Goal: Task Accomplishment & Management: Manage account settings

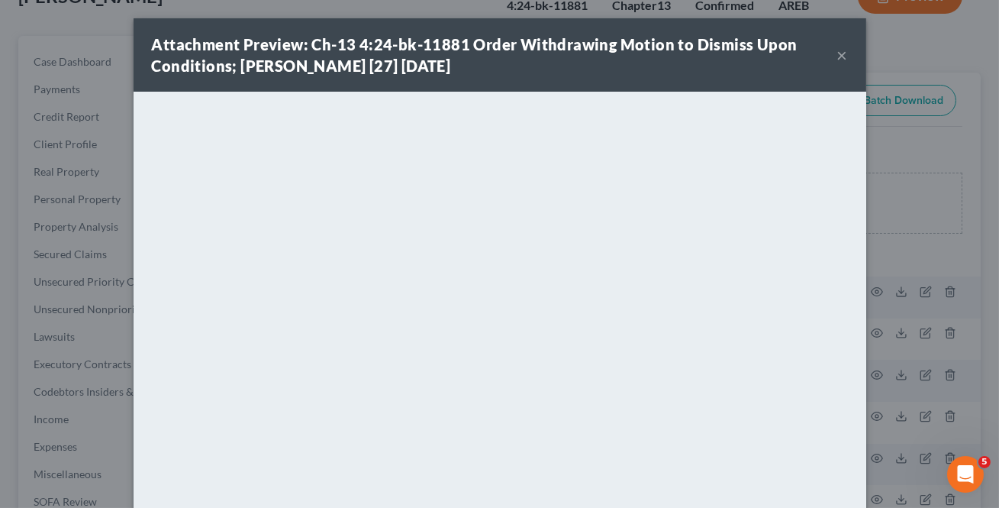
scroll to position [138, 0]
click at [838, 58] on button "×" at bounding box center [843, 55] width 11 height 18
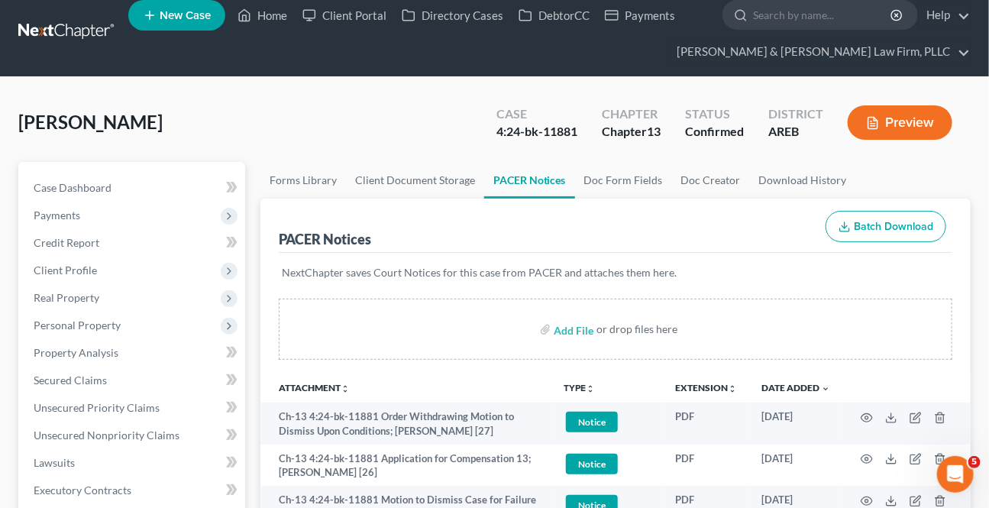
scroll to position [0, 0]
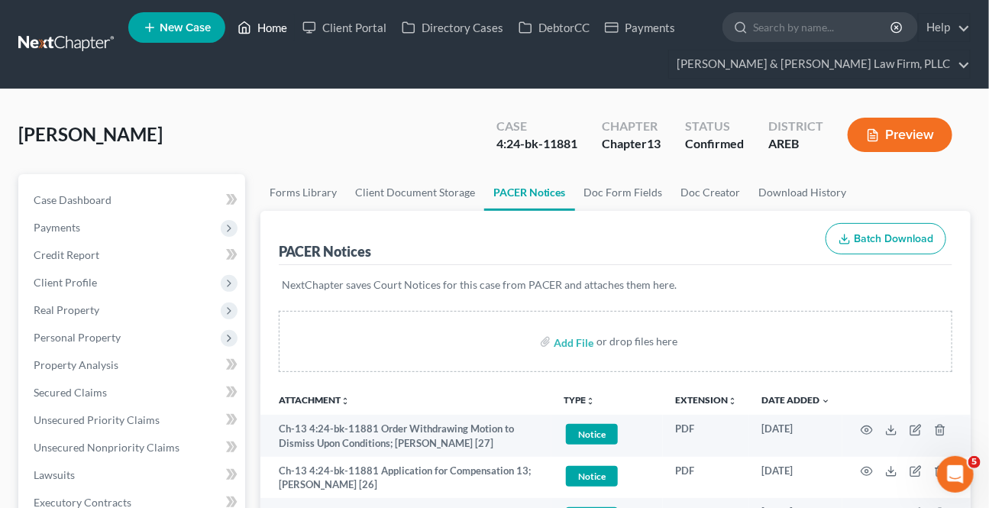
drag, startPoint x: 276, startPoint y: 24, endPoint x: 2, endPoint y: 288, distance: 380.7
click at [276, 22] on link "Home" at bounding box center [262, 27] width 65 height 27
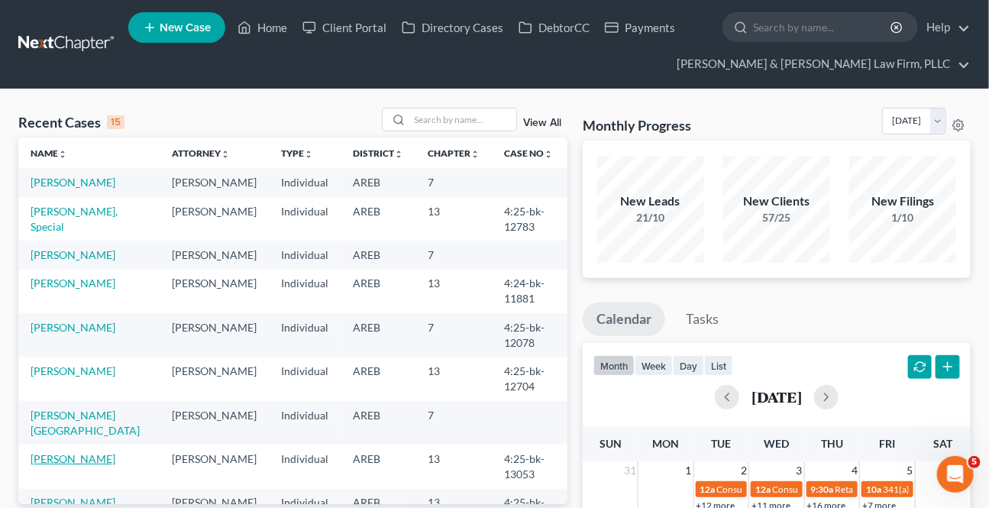
click at [69, 452] on link "[PERSON_NAME]" at bounding box center [73, 458] width 85 height 13
select select "4"
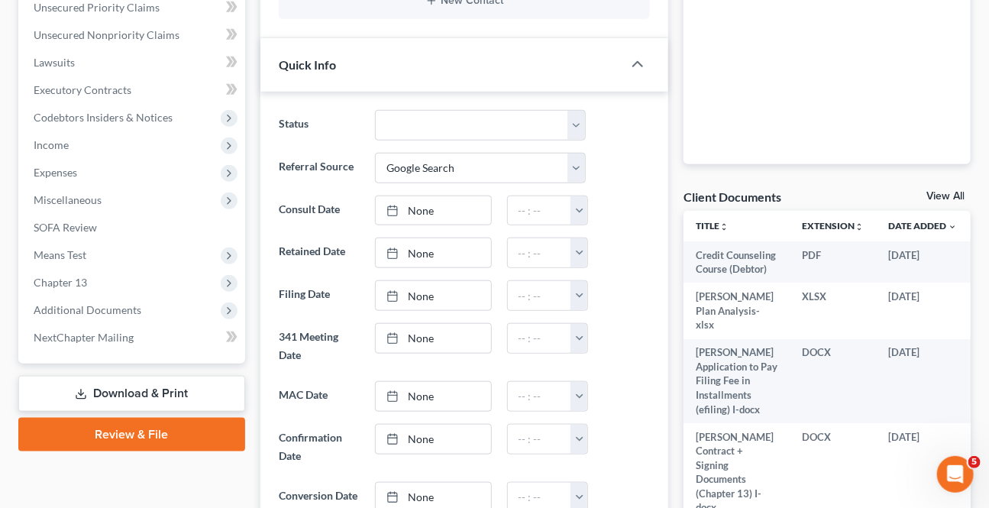
scroll to position [416, 0]
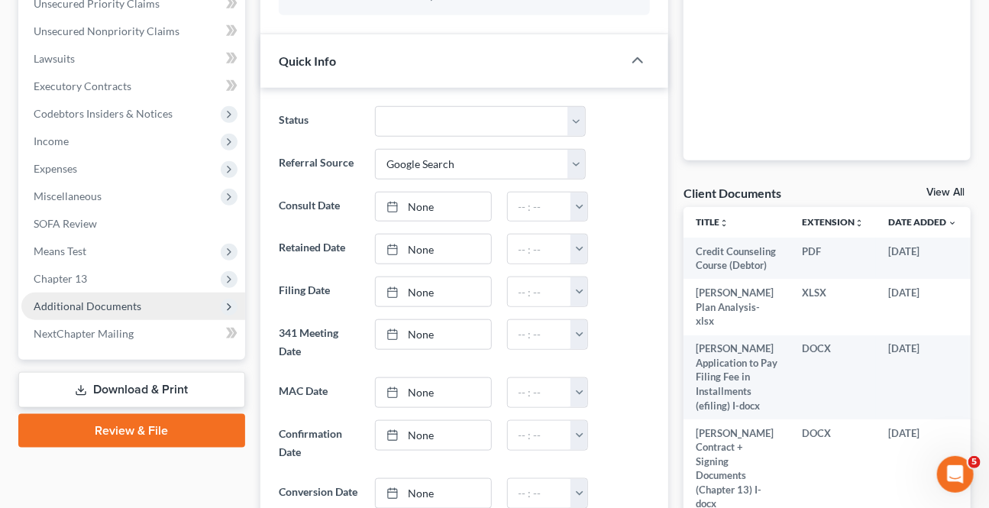
click at [79, 300] on span "Additional Documents" at bounding box center [88, 305] width 108 height 13
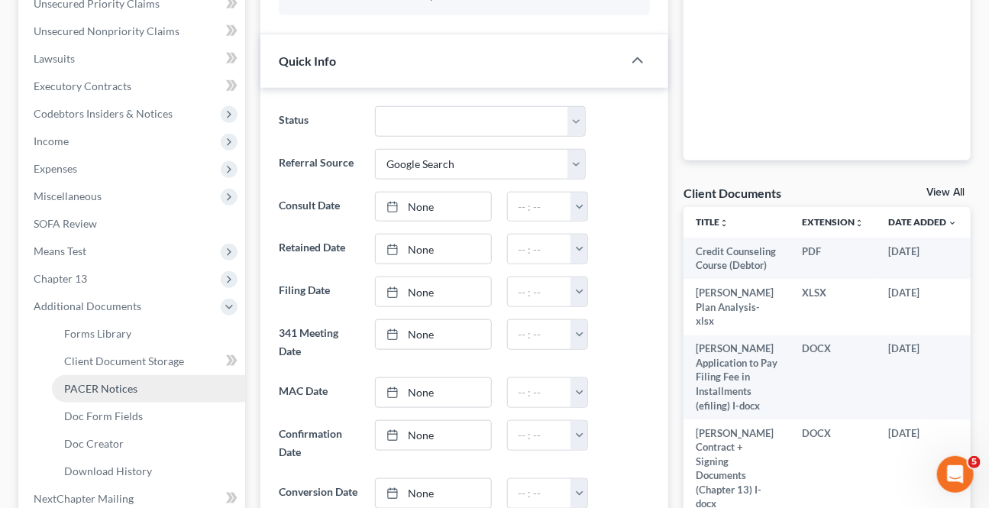
click at [122, 386] on span "PACER Notices" at bounding box center [100, 388] width 73 height 13
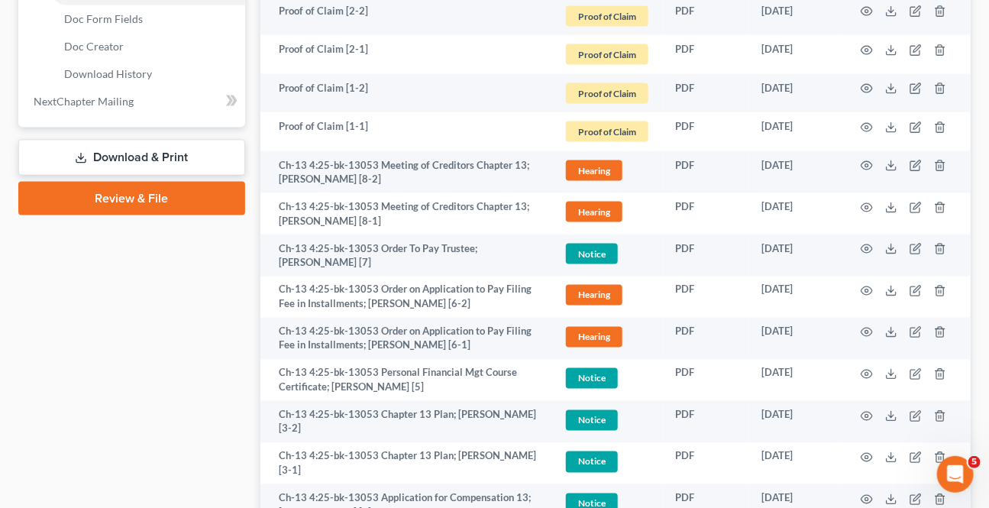
scroll to position [755, 0]
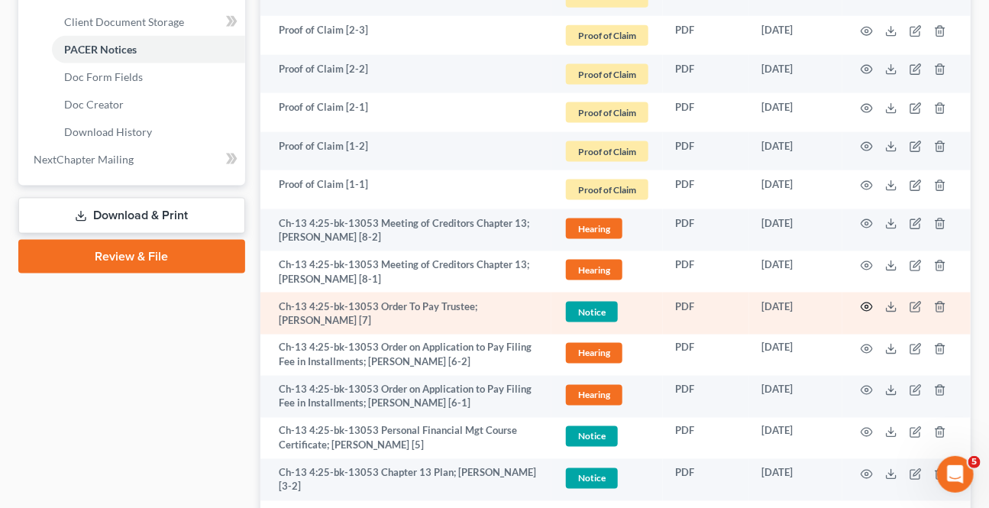
click at [866, 303] on icon "button" at bounding box center [866, 307] width 12 height 12
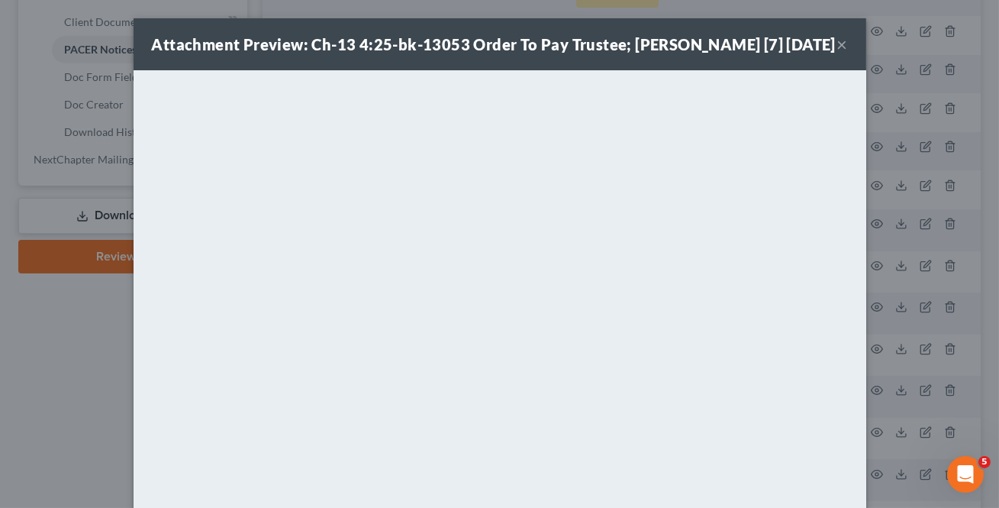
drag, startPoint x: 841, startPoint y: 52, endPoint x: 652, endPoint y: 6, distance: 194.1
click at [839, 52] on button "×" at bounding box center [843, 44] width 11 height 18
